Goal: Task Accomplishment & Management: Complete application form

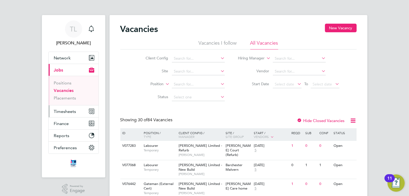
click at [63, 111] on span "Timesheets" at bounding box center [65, 111] width 22 height 5
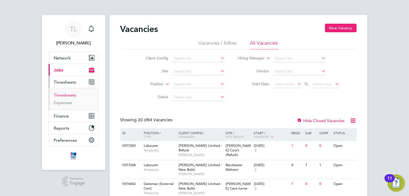
click at [67, 95] on link "Timesheets" at bounding box center [65, 94] width 22 height 5
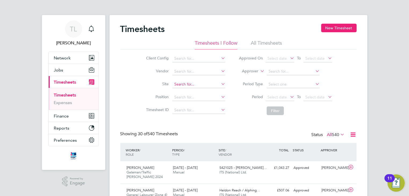
click at [178, 84] on input at bounding box center [198, 84] width 53 height 8
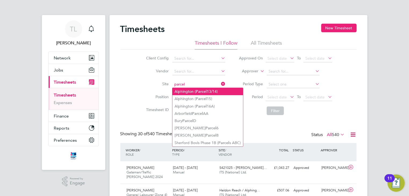
click at [180, 90] on li "Alphington ( Parcel 13/14)" at bounding box center [207, 91] width 71 height 7
type input "Alphington (Parcel 13/14)"
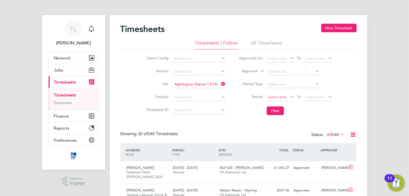
click at [271, 97] on span "Select date" at bounding box center [276, 96] width 19 height 5
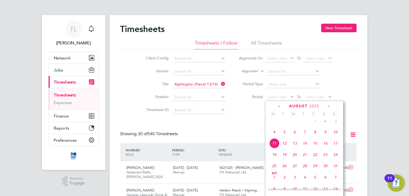
click at [273, 137] on span "4" at bounding box center [274, 132] width 10 height 10
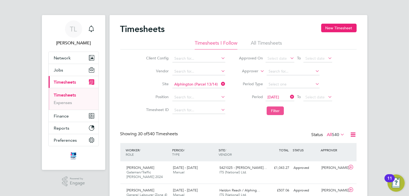
click at [272, 112] on button "Filter" at bounding box center [274, 110] width 17 height 9
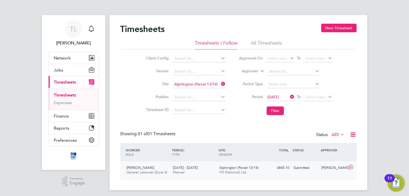
click at [351, 168] on icon at bounding box center [350, 167] width 7 height 4
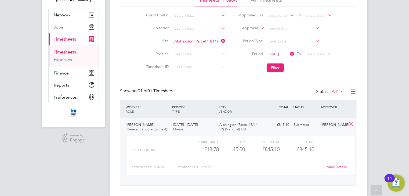
click at [338, 167] on link "View Details" at bounding box center [337, 166] width 20 height 5
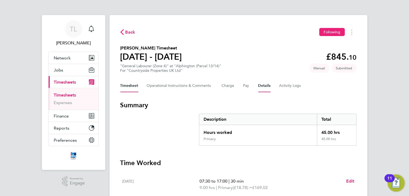
click at [264, 87] on button "Details" at bounding box center [264, 85] width 12 height 13
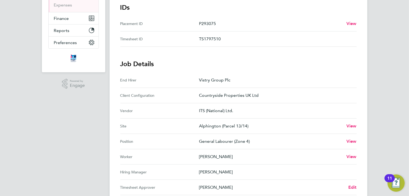
scroll to position [107, 0]
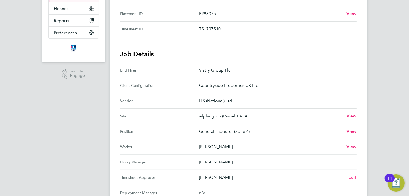
click at [350, 177] on span "Edit" at bounding box center [352, 176] width 8 height 5
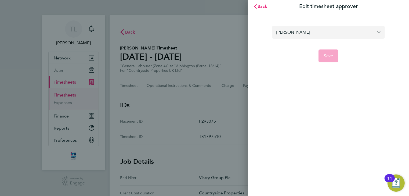
click at [377, 32] on input "[PERSON_NAME]" at bounding box center [328, 32] width 113 height 13
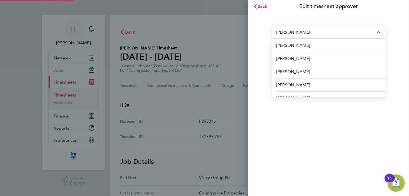
click at [334, 33] on input "[PERSON_NAME]" at bounding box center [328, 32] width 113 height 13
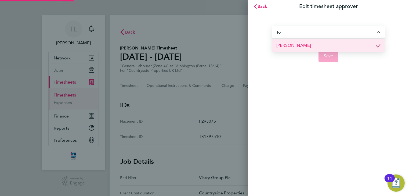
type input "T"
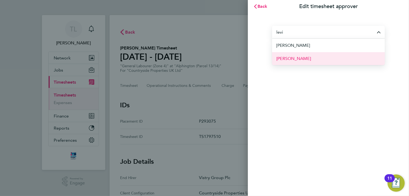
click at [299, 58] on span "[PERSON_NAME]" at bounding box center [293, 58] width 35 height 6
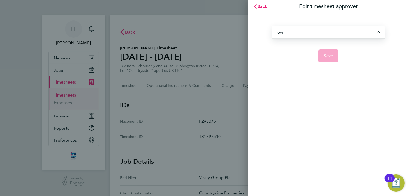
type input "[PERSON_NAME]"
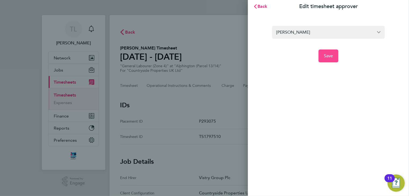
click at [327, 56] on span "Save" at bounding box center [328, 55] width 9 height 5
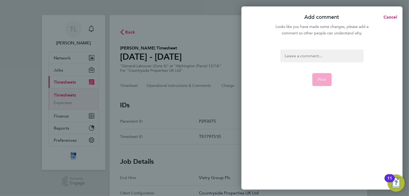
click at [312, 56] on div at bounding box center [321, 55] width 83 height 13
click at [328, 82] on button "Post" at bounding box center [322, 79] width 20 height 13
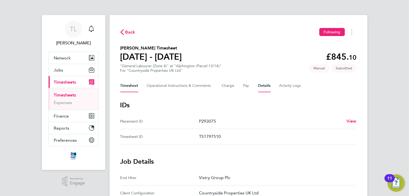
click at [135, 88] on button "Timesheet" at bounding box center [129, 85] width 18 height 13
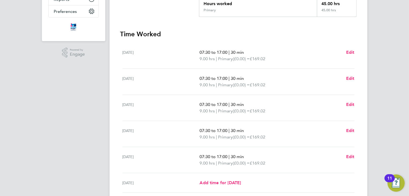
scroll to position [129, 0]
click at [351, 155] on span "Edit" at bounding box center [350, 155] width 8 height 5
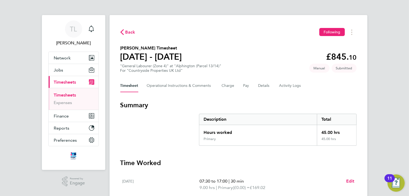
select select "30"
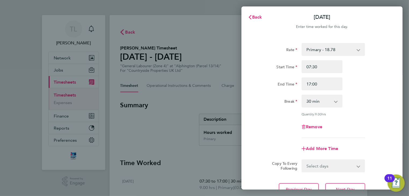
click at [319, 104] on select "0 min 15 min 30 min 45 min 60 min 75 min 90 min" at bounding box center [318, 101] width 33 height 12
click at [302, 95] on select "0 min 15 min 30 min 45 min 60 min 75 min 90 min" at bounding box center [318, 101] width 33 height 12
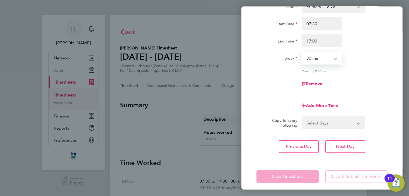
scroll to position [46, 0]
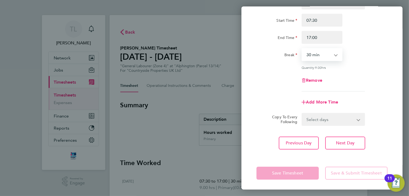
click at [322, 58] on select "0 min 15 min 30 min 45 min 60 min 75 min 90 min" at bounding box center [318, 55] width 33 height 12
click at [302, 49] on select "0 min 15 min 30 min 45 min 60 min 75 min 90 min" at bounding box center [318, 55] width 33 height 12
click at [306, 172] on app-form-button "Save Timesheet" at bounding box center [288, 172] width 65 height 13
click at [334, 142] on button "Next Day" at bounding box center [345, 142] width 40 height 13
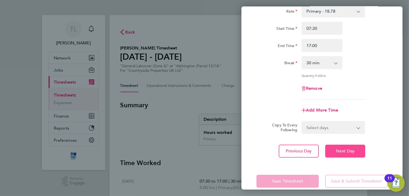
select select "30"
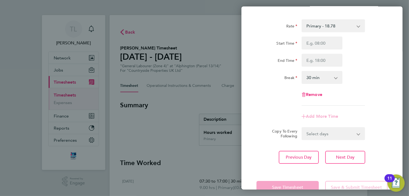
scroll to position [0, 0]
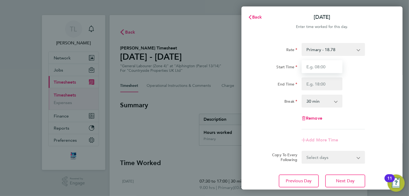
click at [327, 66] on input "Start Time" at bounding box center [321, 66] width 41 height 13
click at [258, 18] on span "Back" at bounding box center [257, 16] width 10 height 5
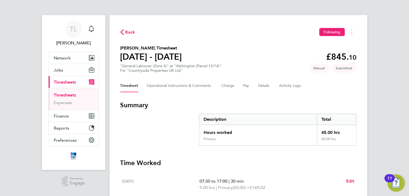
click at [131, 32] on span "Back" at bounding box center [130, 32] width 10 height 6
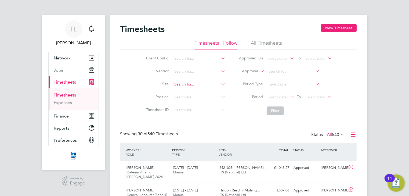
click at [193, 86] on input at bounding box center [198, 84] width 53 height 8
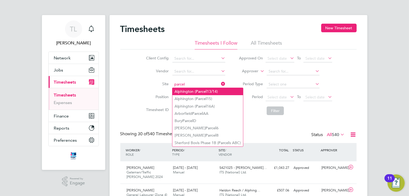
click at [193, 89] on li "Alphington ( Parcel 13/14)" at bounding box center [207, 91] width 71 height 7
type input "Alphington (Parcel 13/14)"
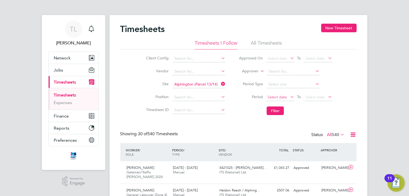
click at [275, 98] on span "Select date" at bounding box center [276, 96] width 19 height 5
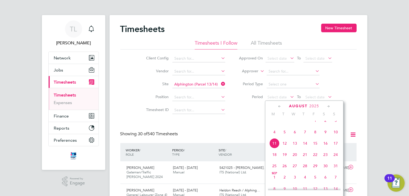
click at [274, 136] on span "4" at bounding box center [274, 132] width 10 height 10
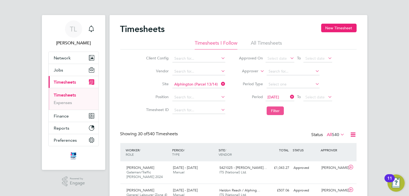
click at [274, 111] on button "Filter" at bounding box center [274, 110] width 17 height 9
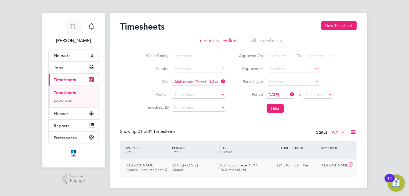
click at [350, 164] on icon at bounding box center [350, 164] width 7 height 4
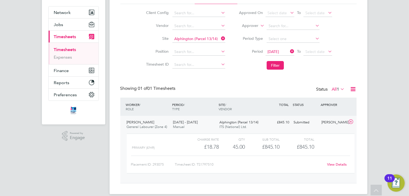
click at [335, 163] on link "View Details" at bounding box center [337, 164] width 20 height 5
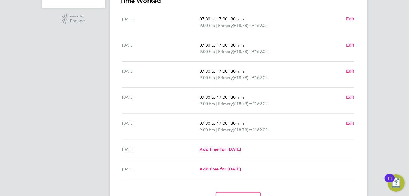
scroll to position [105, 0]
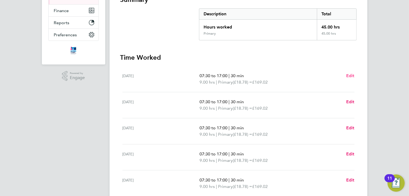
click at [347, 76] on span "Edit" at bounding box center [350, 75] width 8 height 5
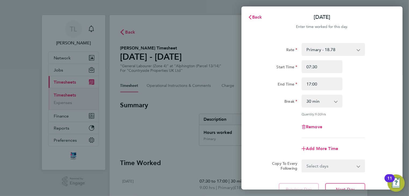
click at [319, 100] on select "0 min 15 min 30 min 45 min 60 min 75 min 90 min" at bounding box center [318, 101] width 33 height 12
click at [302, 95] on select "0 min 15 min 30 min 45 min 60 min 75 min 90 min" at bounding box center [318, 101] width 33 height 12
click at [317, 101] on select "0 min 15 min 30 min 45 min 60 min 75 min 90 min" at bounding box center [318, 101] width 33 height 12
select select "30"
click at [302, 95] on select "0 min 15 min 30 min 45 min 60 min 75 min 90 min" at bounding box center [318, 101] width 33 height 12
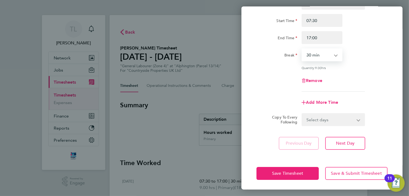
scroll to position [46, 0]
click at [305, 171] on button "Save Timesheet" at bounding box center [287, 172] width 62 height 13
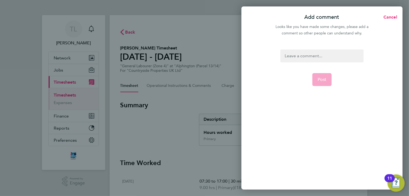
click at [295, 57] on div at bounding box center [321, 55] width 83 height 13
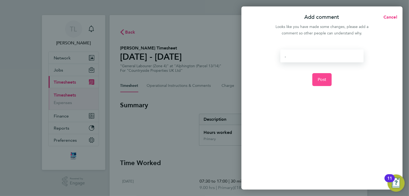
click at [321, 80] on span "Post" at bounding box center [321, 79] width 9 height 5
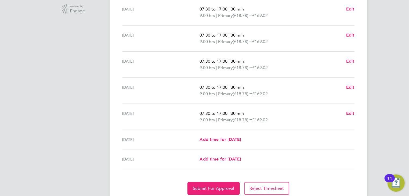
scroll to position [191, 0]
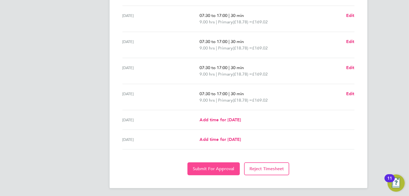
click at [221, 168] on span "Submit For Approval" at bounding box center [214, 168] width 42 height 5
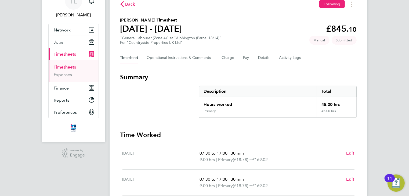
scroll to position [0, 0]
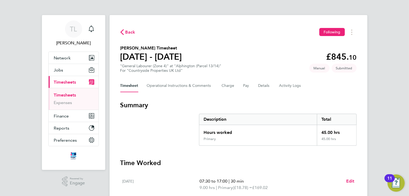
click at [130, 34] on span "Back" at bounding box center [130, 32] width 10 height 6
